Goal: Use online tool/utility: Utilize a website feature to perform a specific function

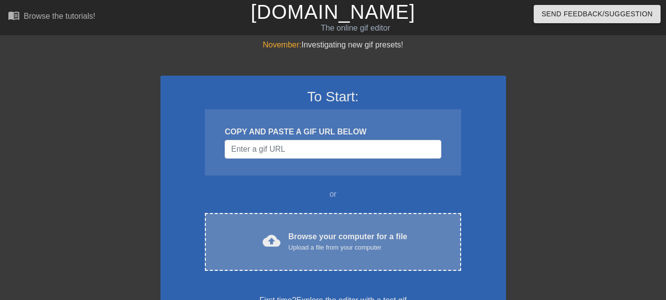
click at [366, 229] on div "cloud_upload Browse your computer for a file Upload a file from your computer C…" at bounding box center [333, 242] width 256 height 58
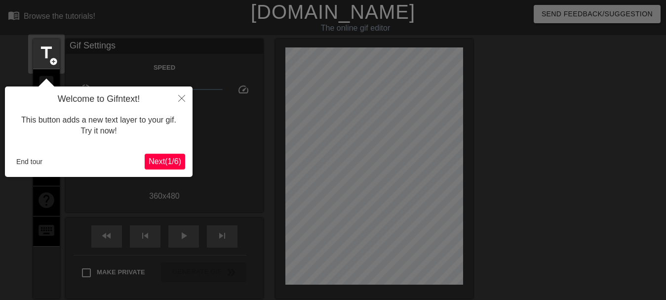
scroll to position [24, 0]
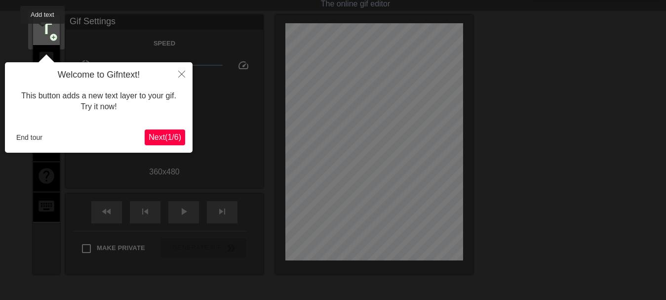
click at [43, 31] on span "title" at bounding box center [46, 28] width 19 height 19
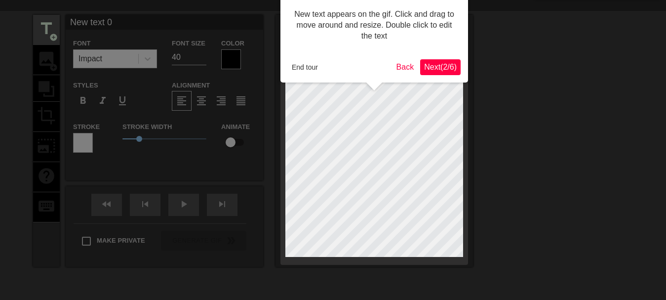
scroll to position [0, 0]
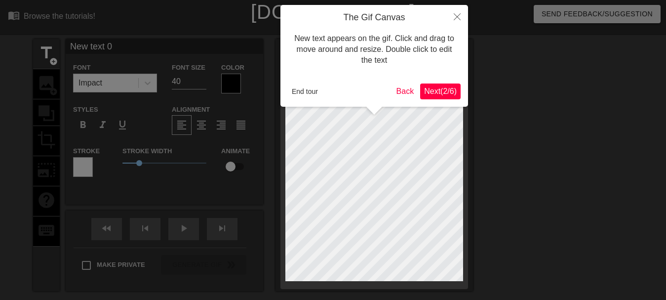
click at [48, 58] on div at bounding box center [333, 202] width 666 height 404
click at [297, 92] on button "End tour" at bounding box center [305, 91] width 34 height 15
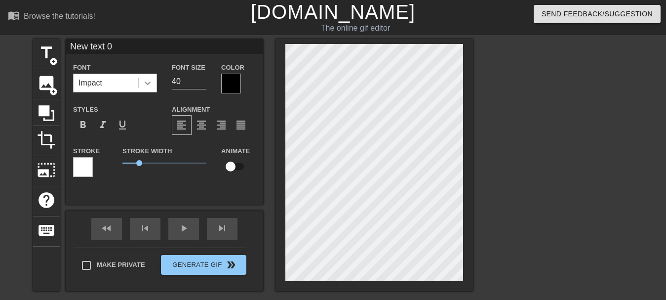
click at [148, 79] on icon at bounding box center [148, 83] width 10 height 10
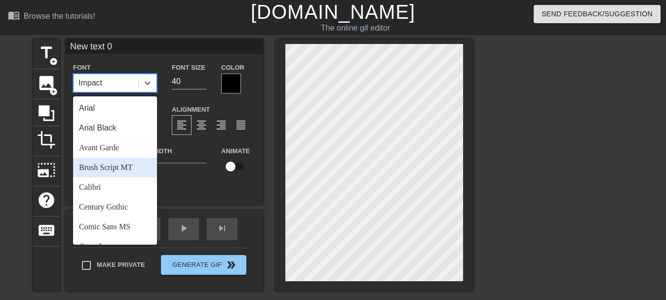
click at [116, 170] on div "Brush Script MT" at bounding box center [115, 167] width 84 height 20
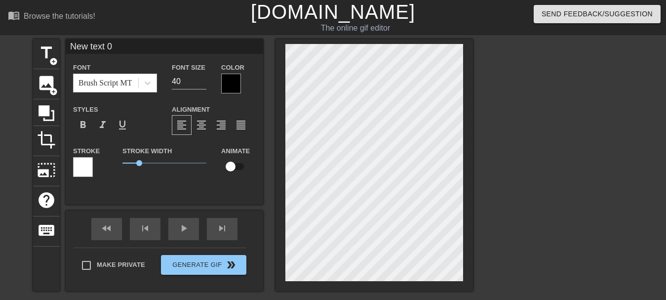
scroll to position [0, 1]
type input "New text"
type textarea "New text"
type input "New text"
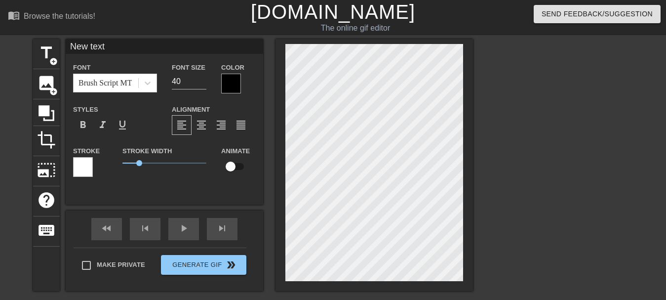
type textarea "New text"
type input "New tex"
type textarea "New tex"
type input "New te"
type textarea "New te"
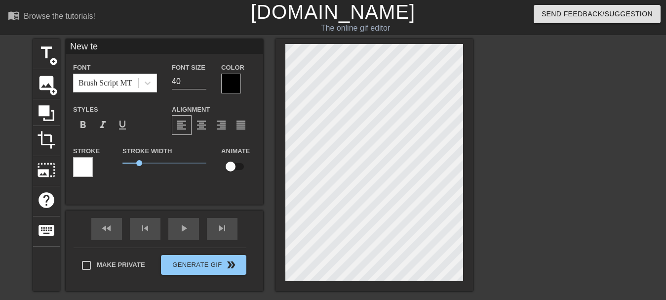
type input "New t"
type textarea "New t"
type input "New"
type textarea "New"
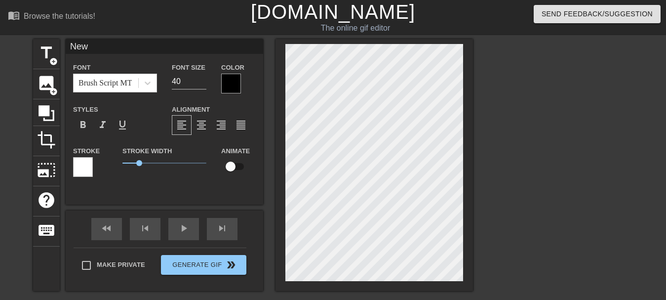
type input "New"
type textarea "New"
type input "Ne"
type textarea "Ne"
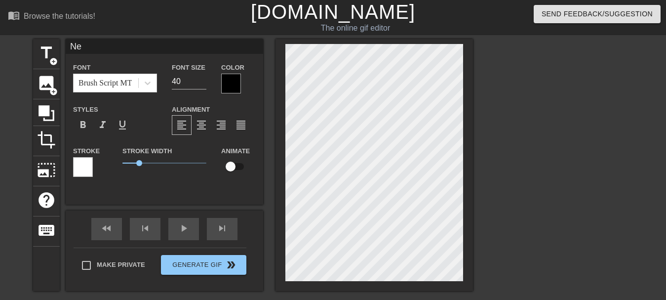
type input "N"
type textarea "N"
type input "B"
type textarea "B"
type input "Bé"
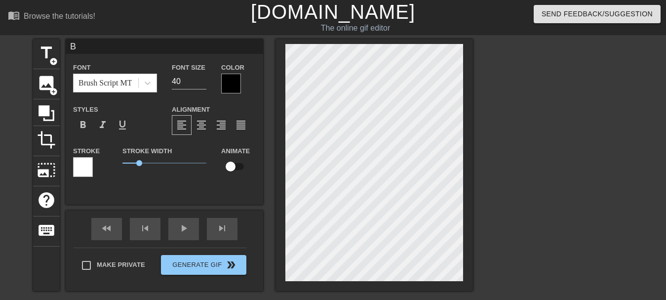
type textarea "Bé"
type input "Béa"
type textarea "Béa"
type input "Béas"
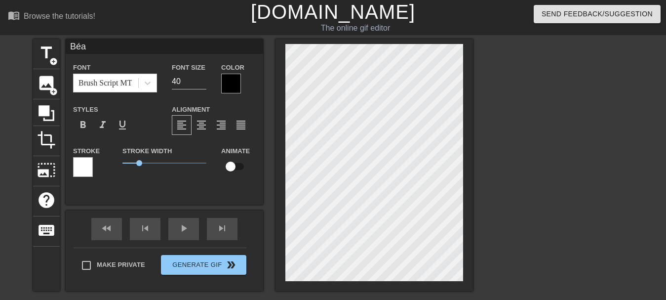
type textarea "Béas"
type input "Béaso"
type textarea "Béaso"
type input "Béasou"
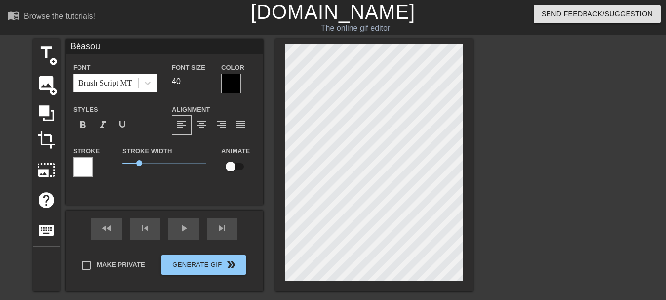
type textarea "Béasou"
click at [233, 76] on div at bounding box center [231, 84] width 20 height 20
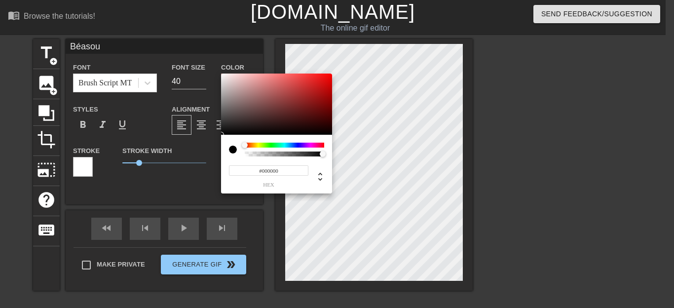
click at [313, 145] on div at bounding box center [284, 145] width 79 height 5
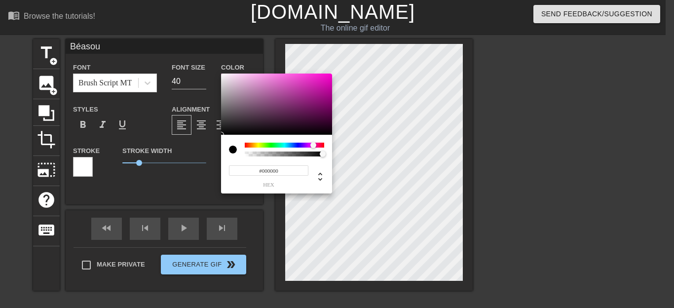
type input "#531648"
click at [303, 114] on div at bounding box center [276, 104] width 111 height 61
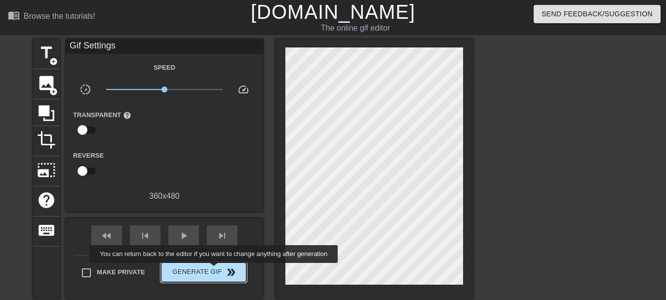
click at [216, 269] on span "Generate Gif double_arrow" at bounding box center [203, 272] width 77 height 12
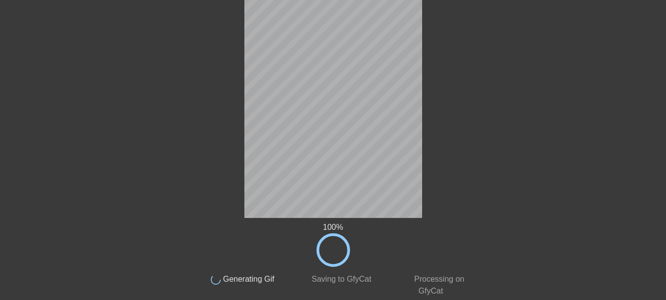
scroll to position [48, 0]
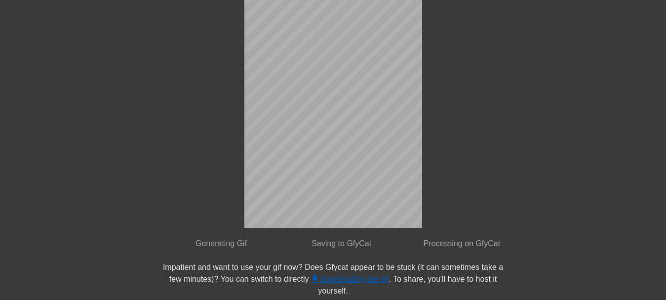
click at [360, 277] on link "get_app downloading the gif" at bounding box center [349, 278] width 80 height 8
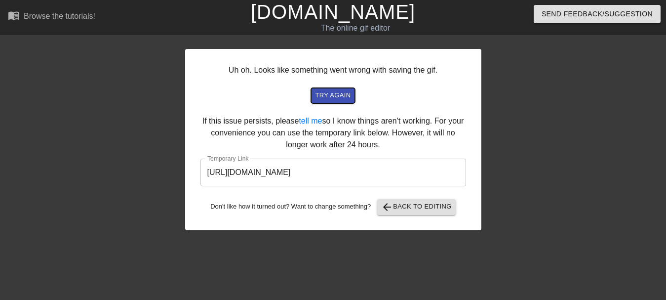
click at [339, 95] on span "try again" at bounding box center [333, 95] width 36 height 11
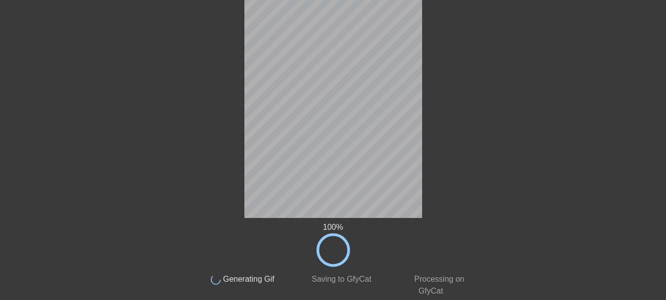
scroll to position [48, 0]
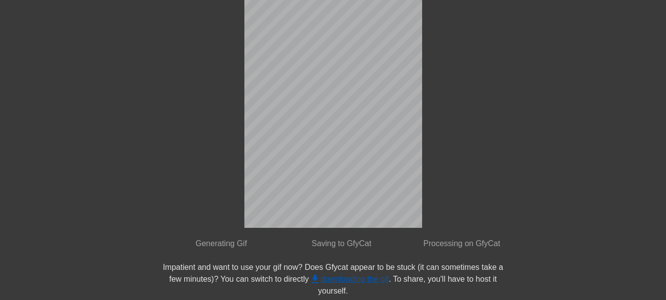
click at [356, 279] on link "get_app downloading the gif" at bounding box center [349, 278] width 80 height 8
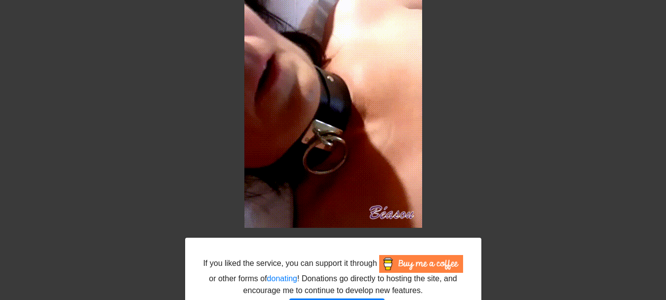
scroll to position [0, 0]
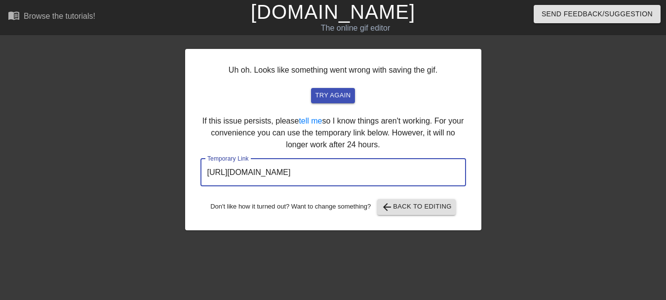
drag, startPoint x: 409, startPoint y: 168, endPoint x: 232, endPoint y: 177, distance: 176.9
click at [200, 181] on input "[URL][DOMAIN_NAME]" at bounding box center [333, 172] width 266 height 28
